Goal: Task Accomplishment & Management: Complete application form

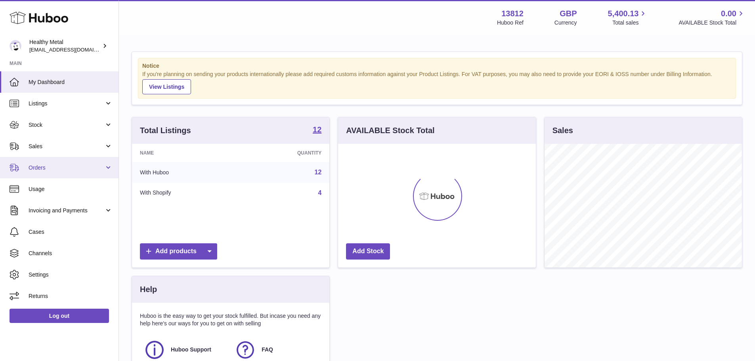
scroll to position [124, 198]
click at [54, 171] on span "Orders" at bounding box center [67, 168] width 76 height 8
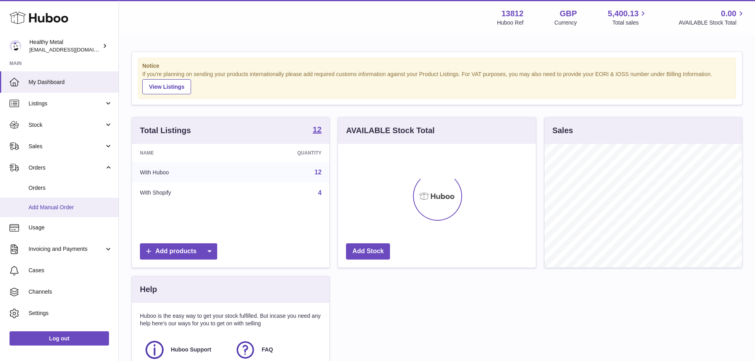
click at [59, 211] on span "Add Manual Order" at bounding box center [71, 208] width 84 height 8
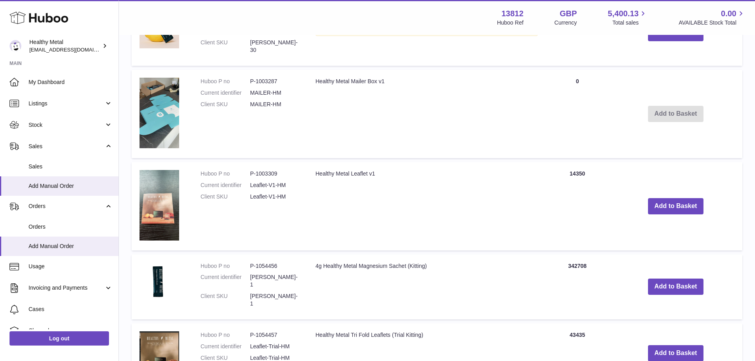
scroll to position [476, 0]
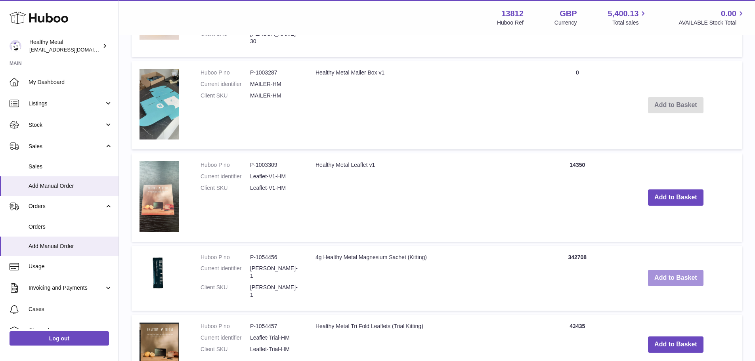
click at [688, 270] on button "Add to Basket" at bounding box center [675, 278] width 55 height 16
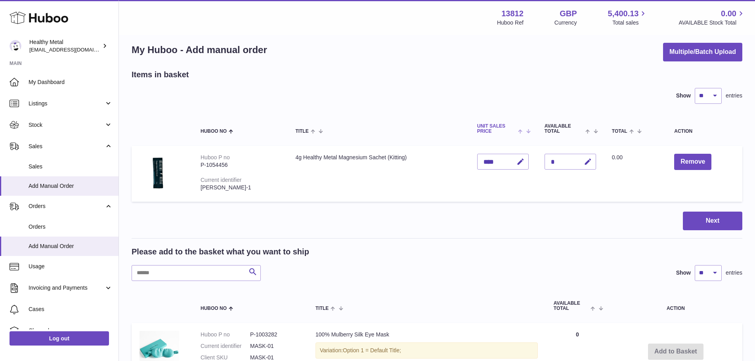
scroll to position [0, 0]
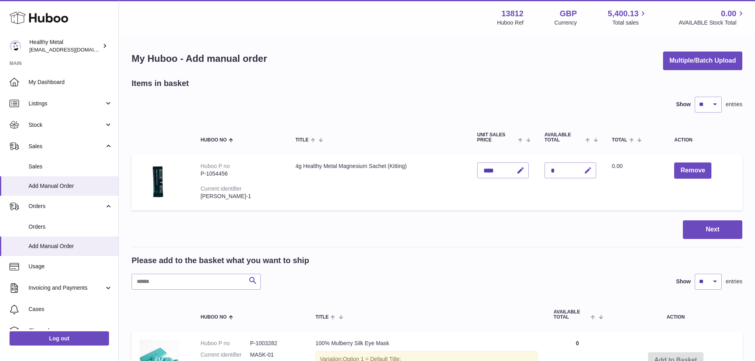
click at [590, 171] on icon "button" at bounding box center [588, 170] width 8 height 8
type input "****"
click at [587, 171] on button "submit" at bounding box center [587, 170] width 15 height 13
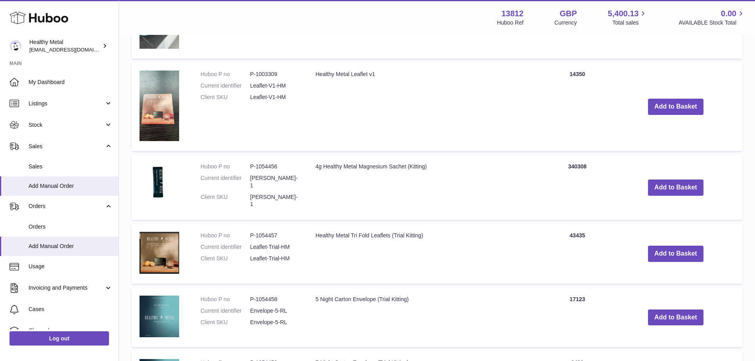
scroll to position [634, 0]
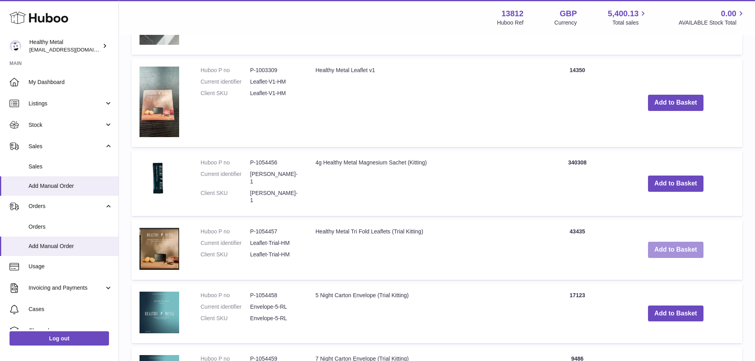
click at [663, 242] on button "Add to Basket" at bounding box center [675, 250] width 55 height 16
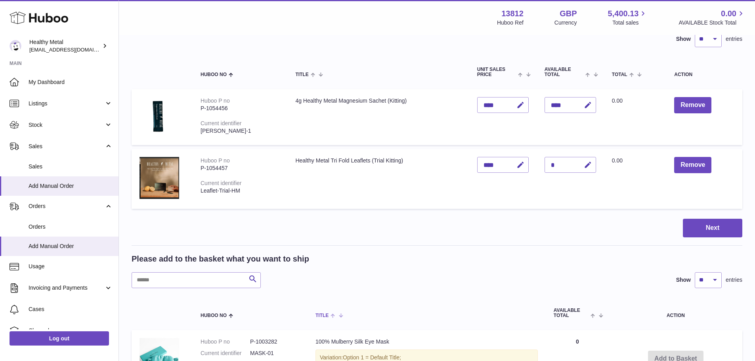
scroll to position [64, 0]
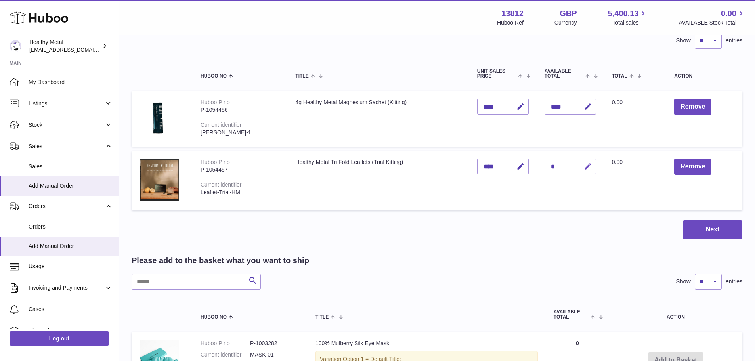
click at [592, 166] on icon "button" at bounding box center [588, 167] width 8 height 8
drag, startPoint x: 563, startPoint y: 164, endPoint x: 543, endPoint y: 165, distance: 20.3
click at [543, 165] on td "Quantity *" at bounding box center [570, 181] width 67 height 60
type input "****"
click at [592, 165] on icon "submit" at bounding box center [588, 166] width 7 height 7
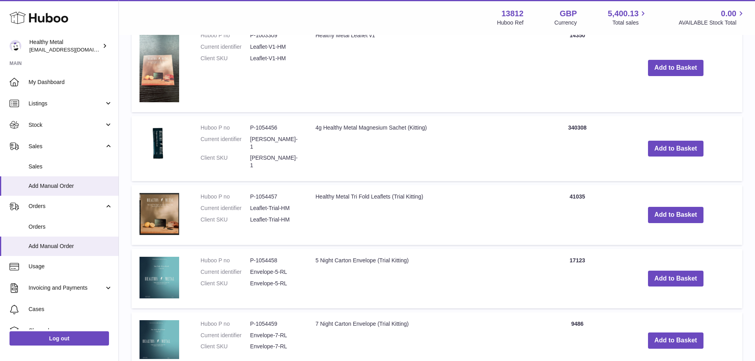
scroll to position [738, 0]
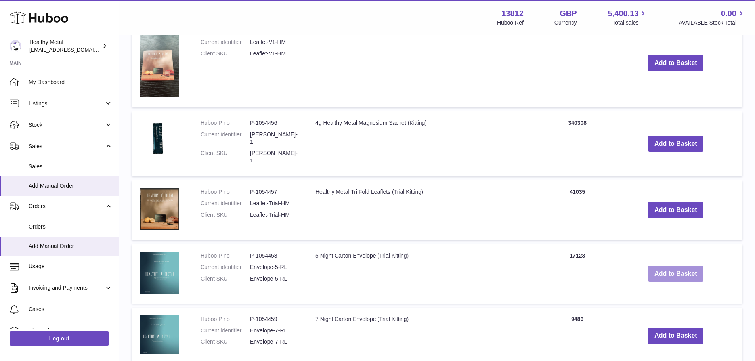
click at [670, 266] on button "Add to Basket" at bounding box center [675, 274] width 55 height 16
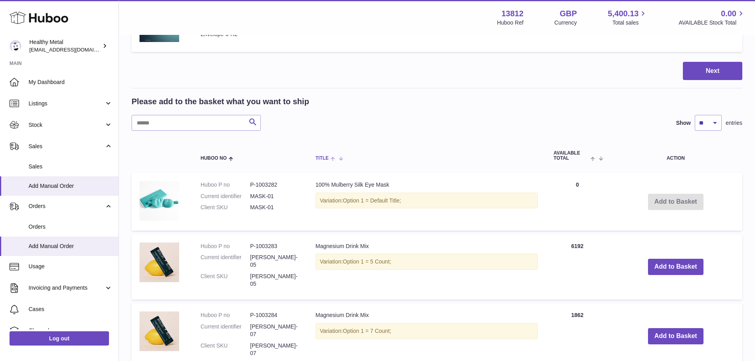
scroll to position [48, 0]
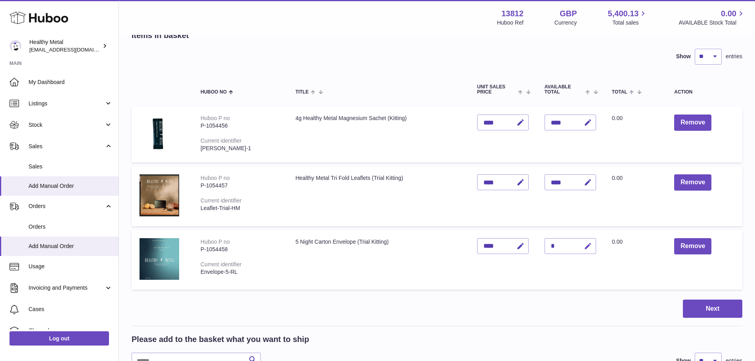
click at [592, 244] on icon "button" at bounding box center [588, 246] width 8 height 8
click at [550, 246] on div "*" at bounding box center [571, 246] width 52 height 16
drag, startPoint x: 559, startPoint y: 244, endPoint x: 551, endPoint y: 247, distance: 9.0
click at [551, 247] on input "*" at bounding box center [571, 246] width 52 height 16
type input "****"
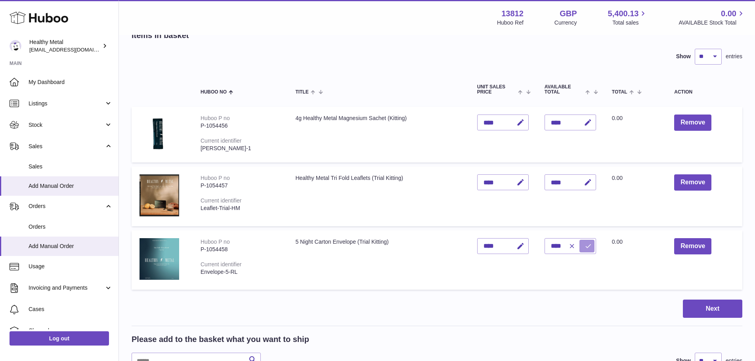
click at [592, 248] on icon "submit" at bounding box center [588, 246] width 7 height 7
click at [590, 121] on icon "button" at bounding box center [588, 123] width 8 height 8
type input "*"
type input "*****"
click at [595, 125] on button "submit" at bounding box center [587, 122] width 15 height 13
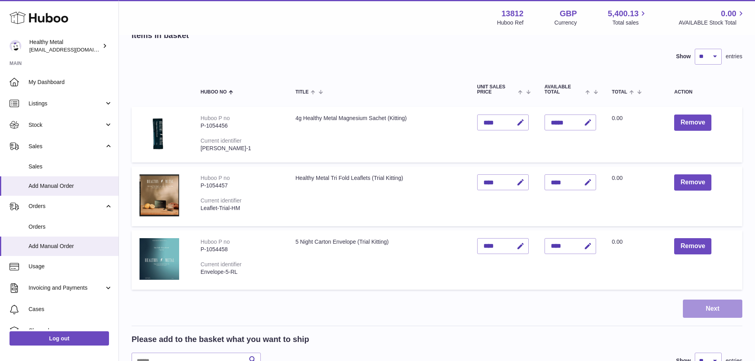
click at [697, 301] on button "Next" at bounding box center [712, 309] width 59 height 19
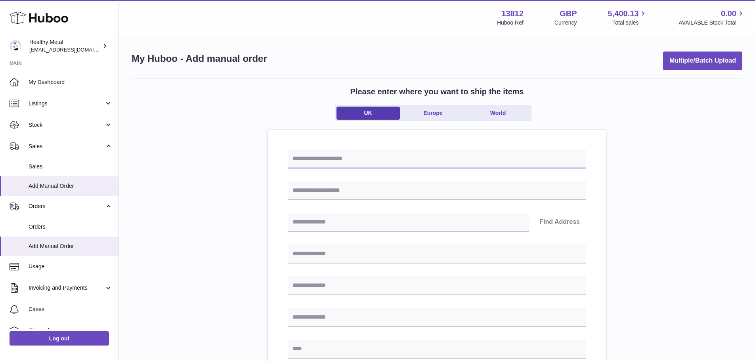
click at [432, 162] on input "text" at bounding box center [437, 158] width 298 height 19
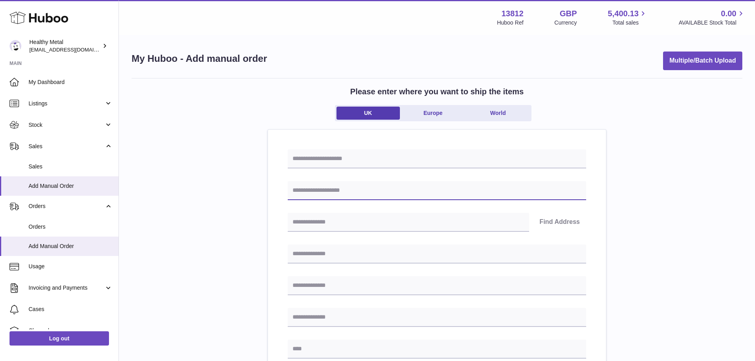
click at [417, 186] on input "text" at bounding box center [437, 190] width 298 height 19
type input "*******"
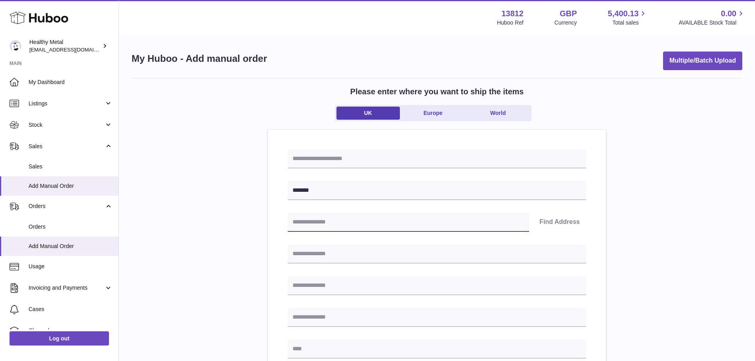
click at [349, 220] on input "text" at bounding box center [408, 222] width 241 height 19
type input "********"
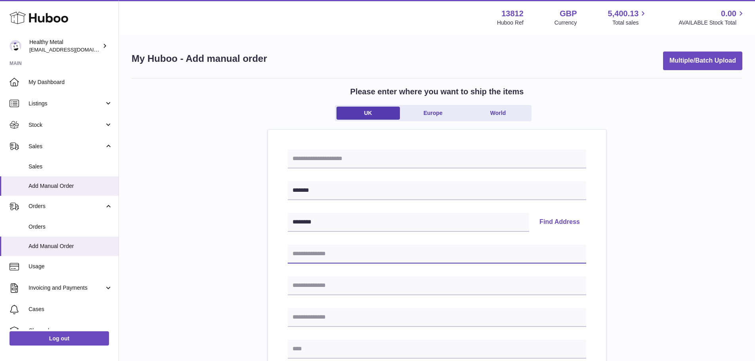
click at [331, 251] on input "text" at bounding box center [437, 254] width 298 height 19
type input "*******"
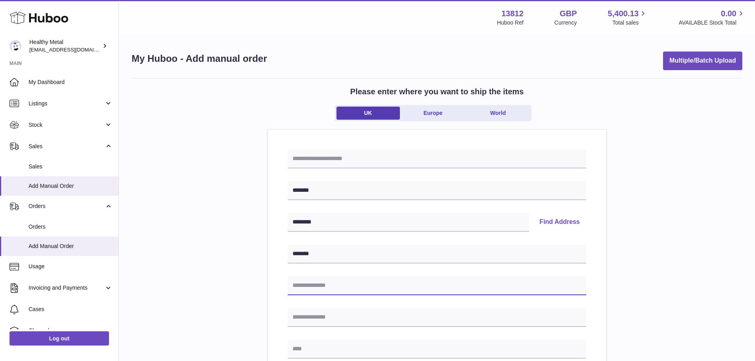
click at [340, 284] on input "text" at bounding box center [437, 285] width 298 height 19
type input "*******"
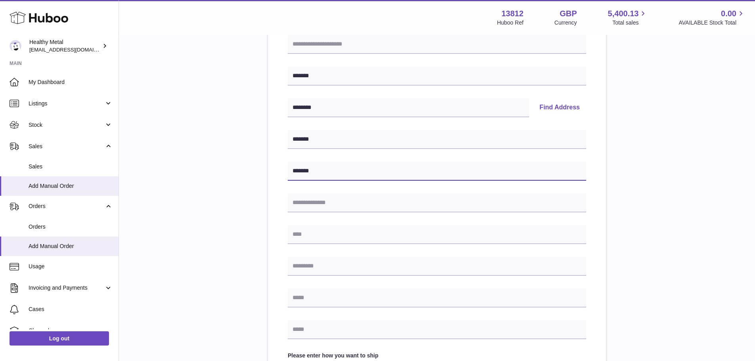
scroll to position [119, 0]
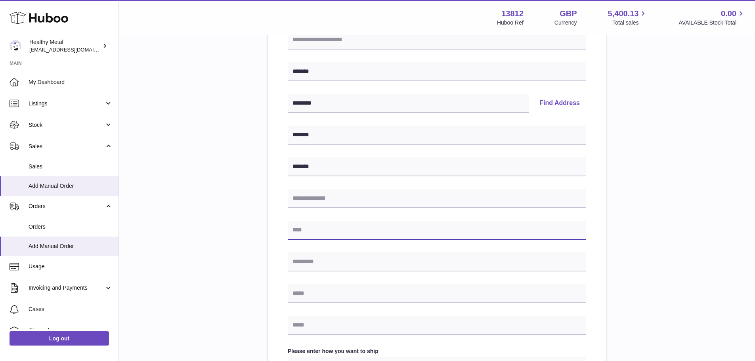
click at [335, 237] on input "text" at bounding box center [437, 230] width 298 height 19
type input "*******"
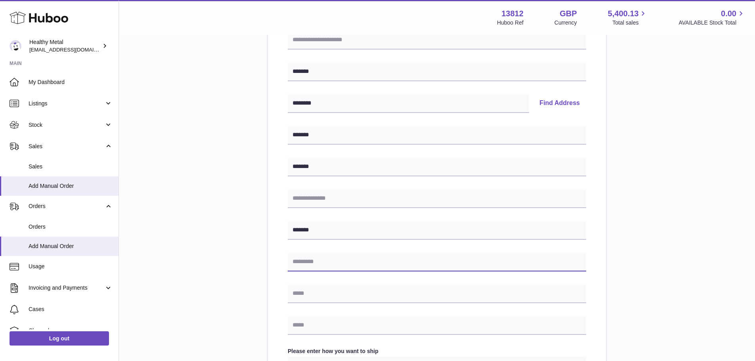
click at [342, 261] on input "text" at bounding box center [437, 261] width 298 height 19
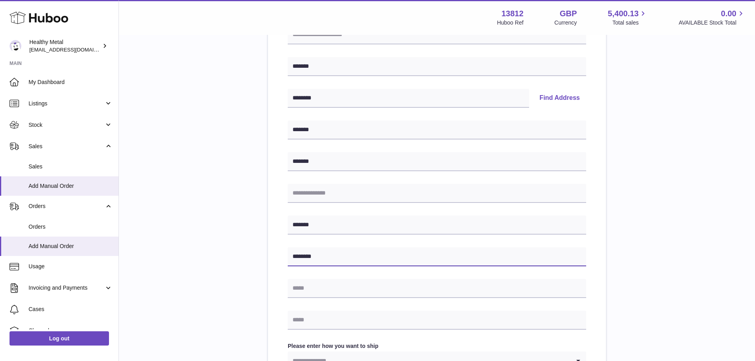
scroll to position [238, 0]
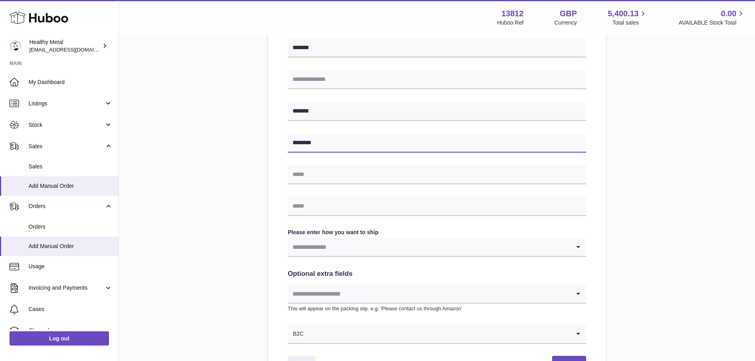
type input "********"
click at [363, 289] on input "Search for option" at bounding box center [429, 294] width 283 height 18
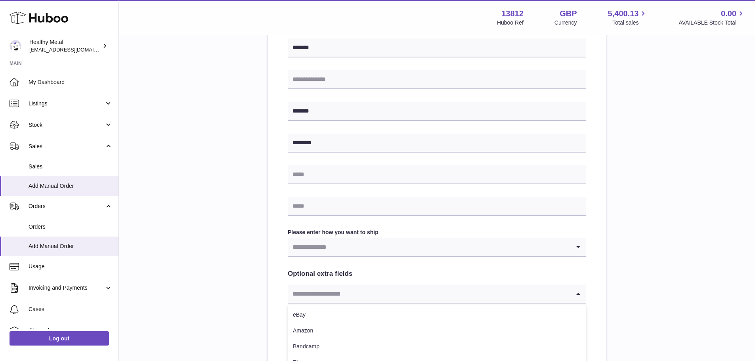
click at [373, 252] on input "Search for option" at bounding box center [429, 247] width 283 height 18
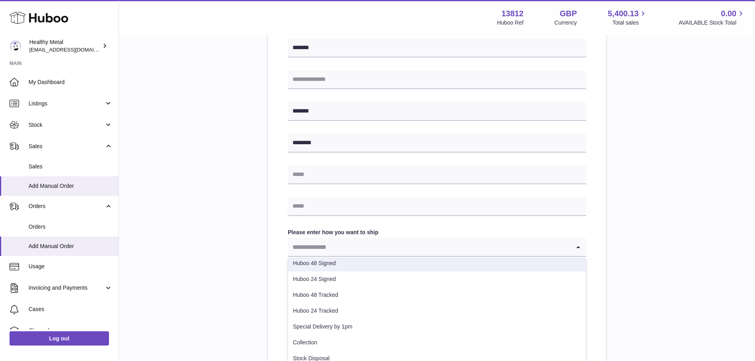
scroll to position [79, 0]
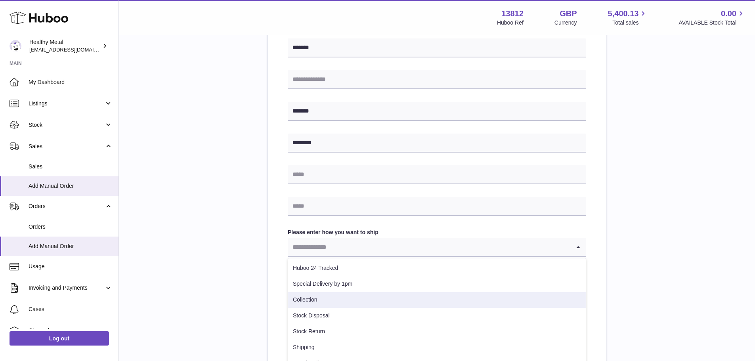
click at [352, 296] on li "Collection" at bounding box center [437, 300] width 298 height 16
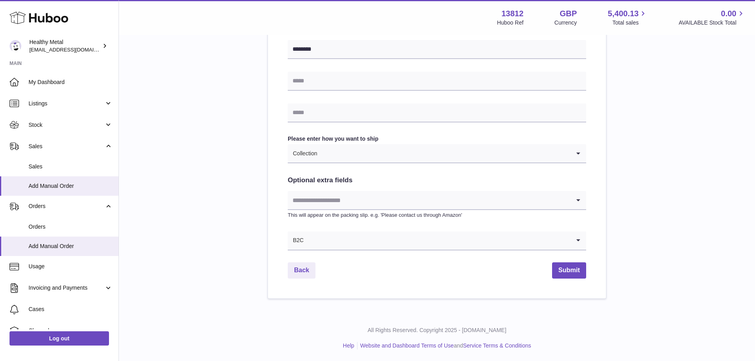
scroll to position [332, 0]
click at [561, 274] on button "Submit" at bounding box center [569, 270] width 34 height 16
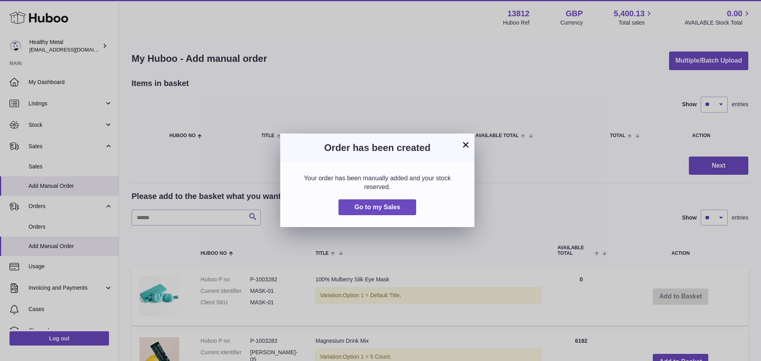
click at [468, 146] on button "×" at bounding box center [466, 145] width 10 height 10
